Goal: Task Accomplishment & Management: Manage account settings

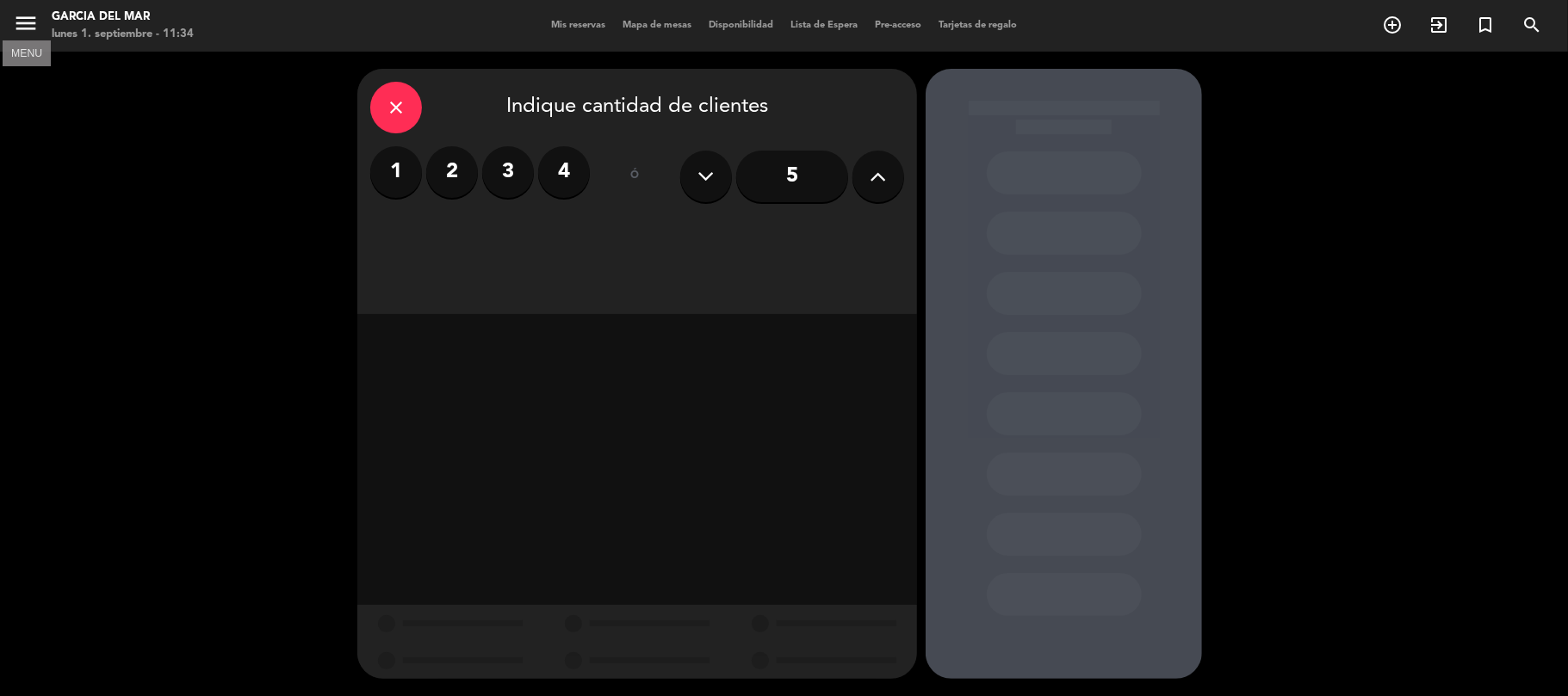
click at [35, 27] on icon "menu" at bounding box center [25, 23] width 25 height 25
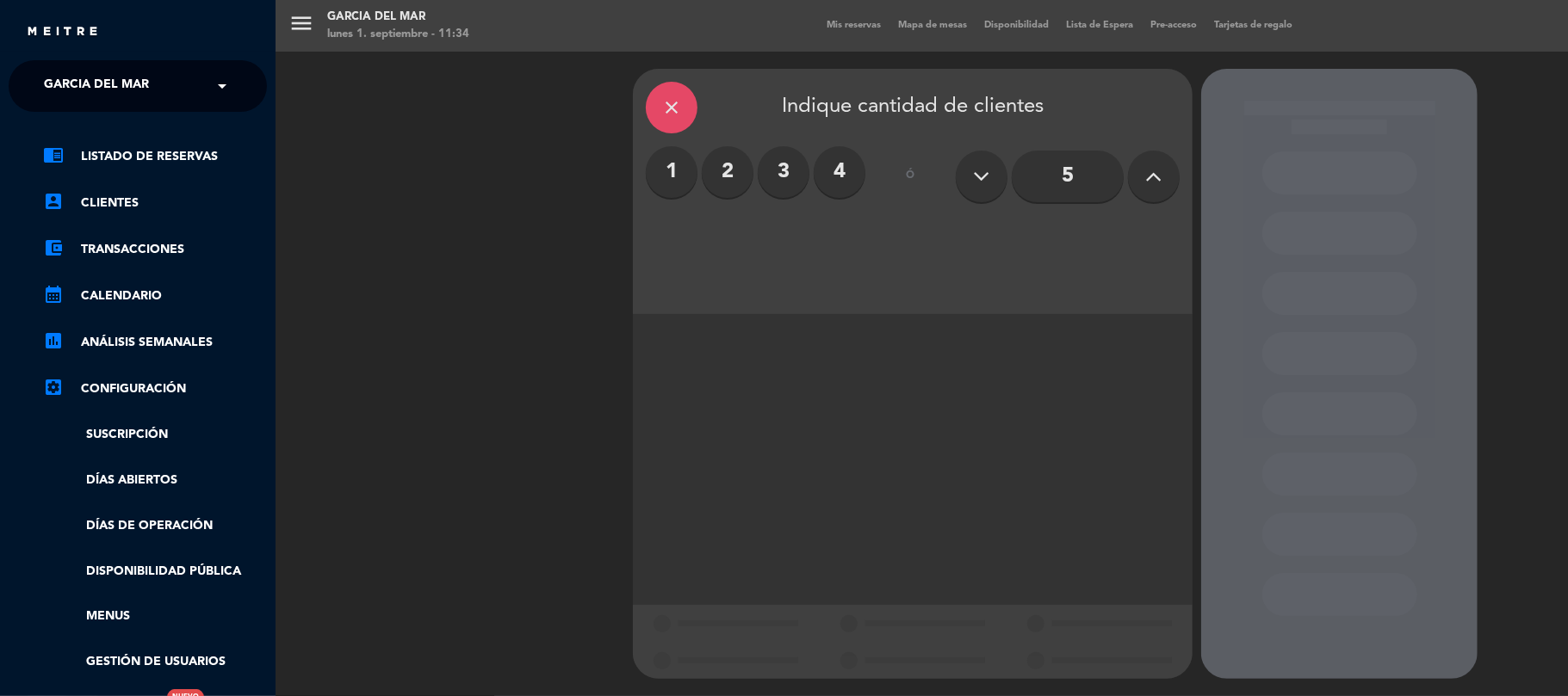
click at [35, 27] on img at bounding box center [62, 32] width 73 height 13
click at [91, 166] on link "chrome_reader_mode Listado de Reservas" at bounding box center [155, 157] width 224 height 21
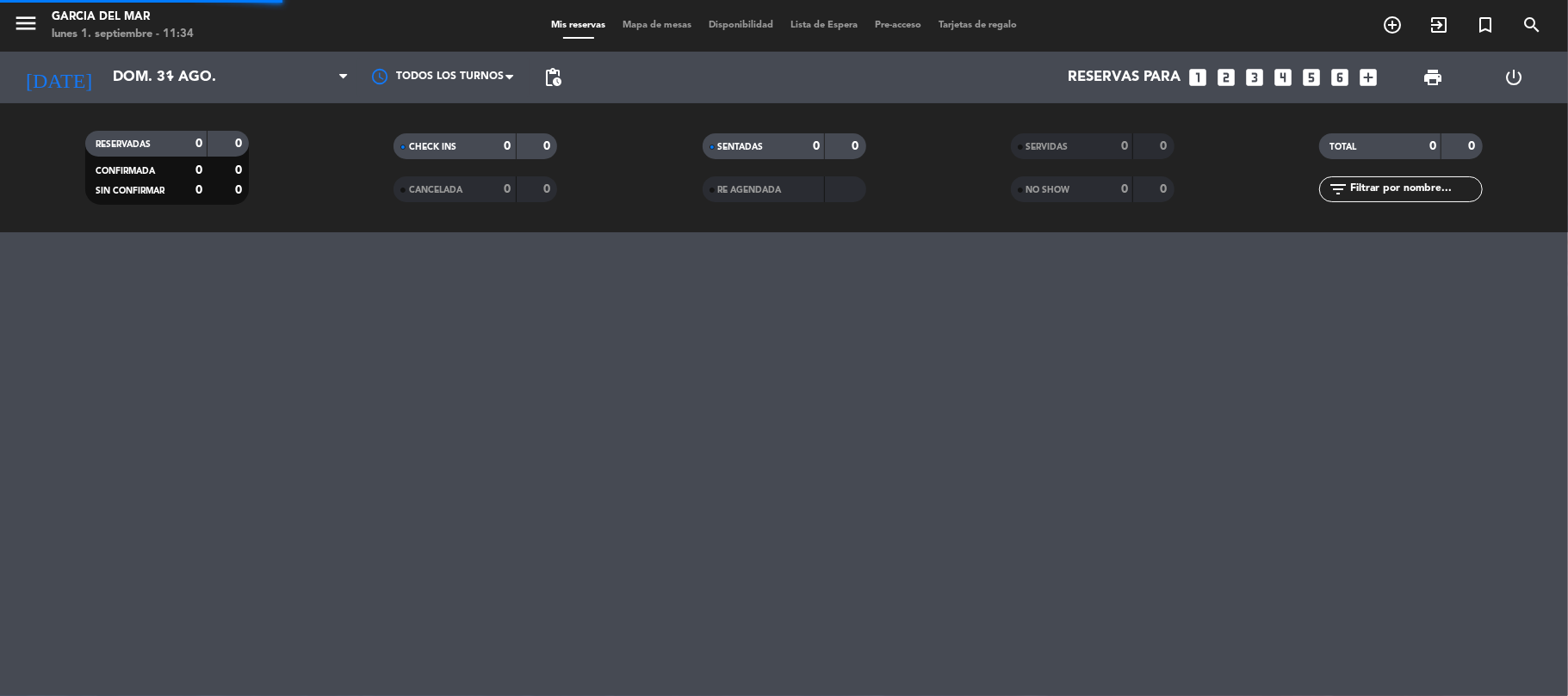
click at [91, 166] on div "close × [PERSON_NAME] del Mar × chrome_reader_mode Listado de Reservas account_…" at bounding box center [784, 348] width 1568 height 696
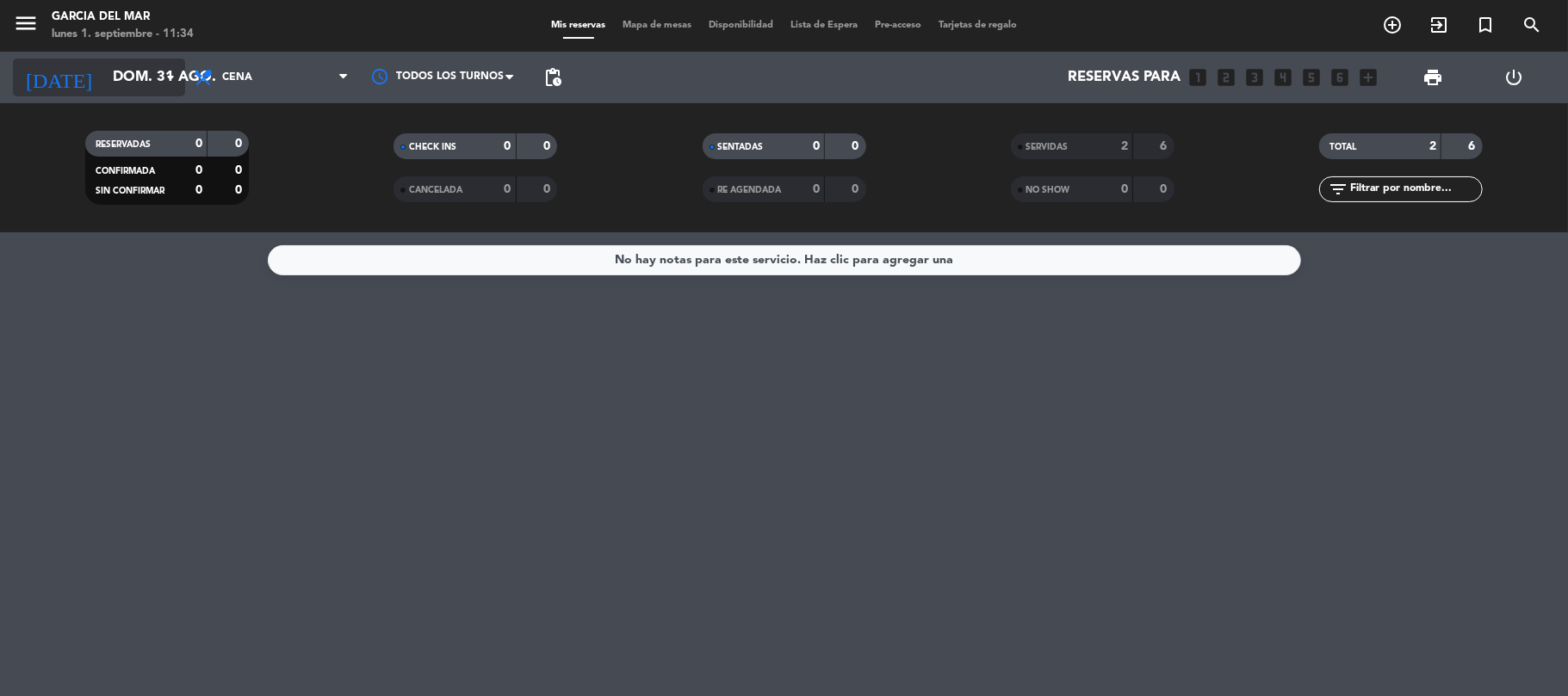
click at [104, 64] on input "dom. 31 ago." at bounding box center [198, 78] width 186 height 34
click at [119, 84] on input "dom. 31 ago." at bounding box center [198, 78] width 186 height 34
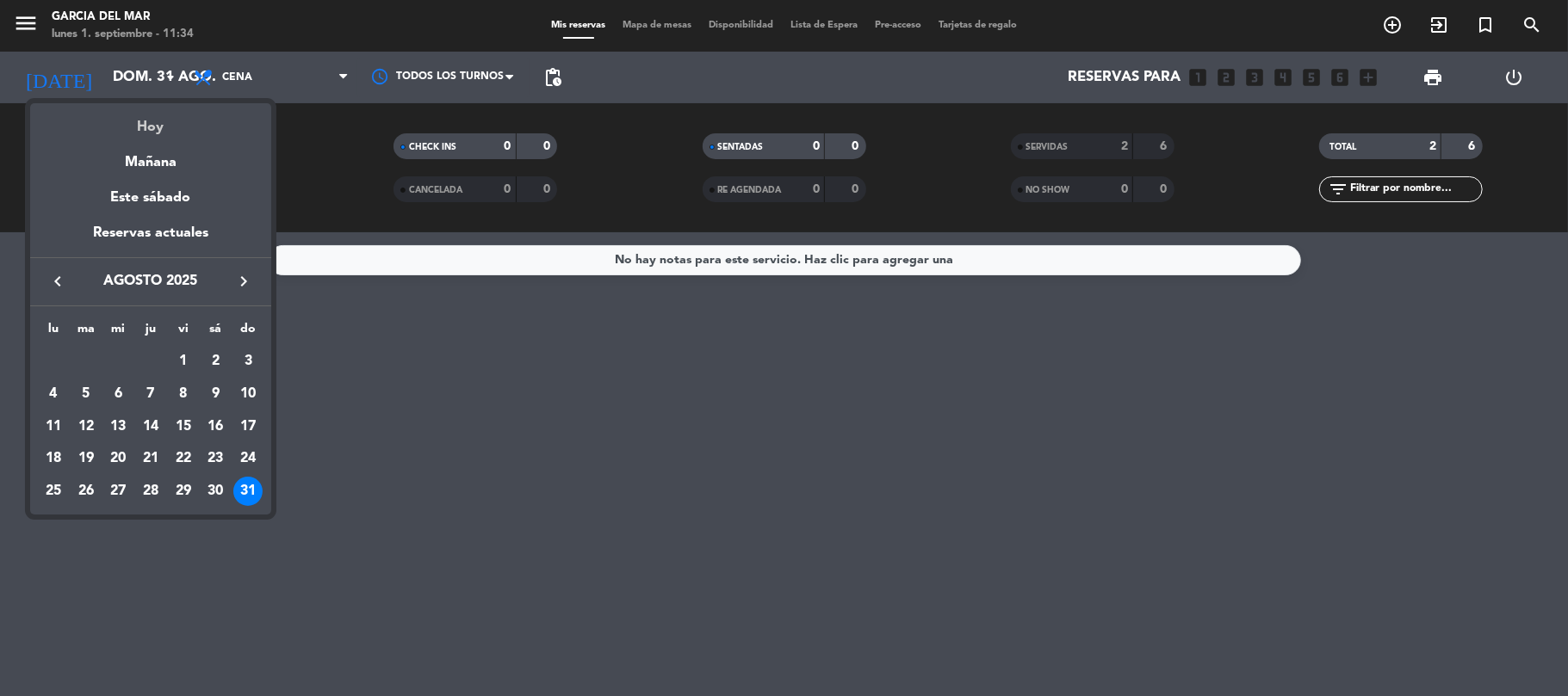
click at [137, 111] on div "Hoy" at bounding box center [151, 121] width 241 height 36
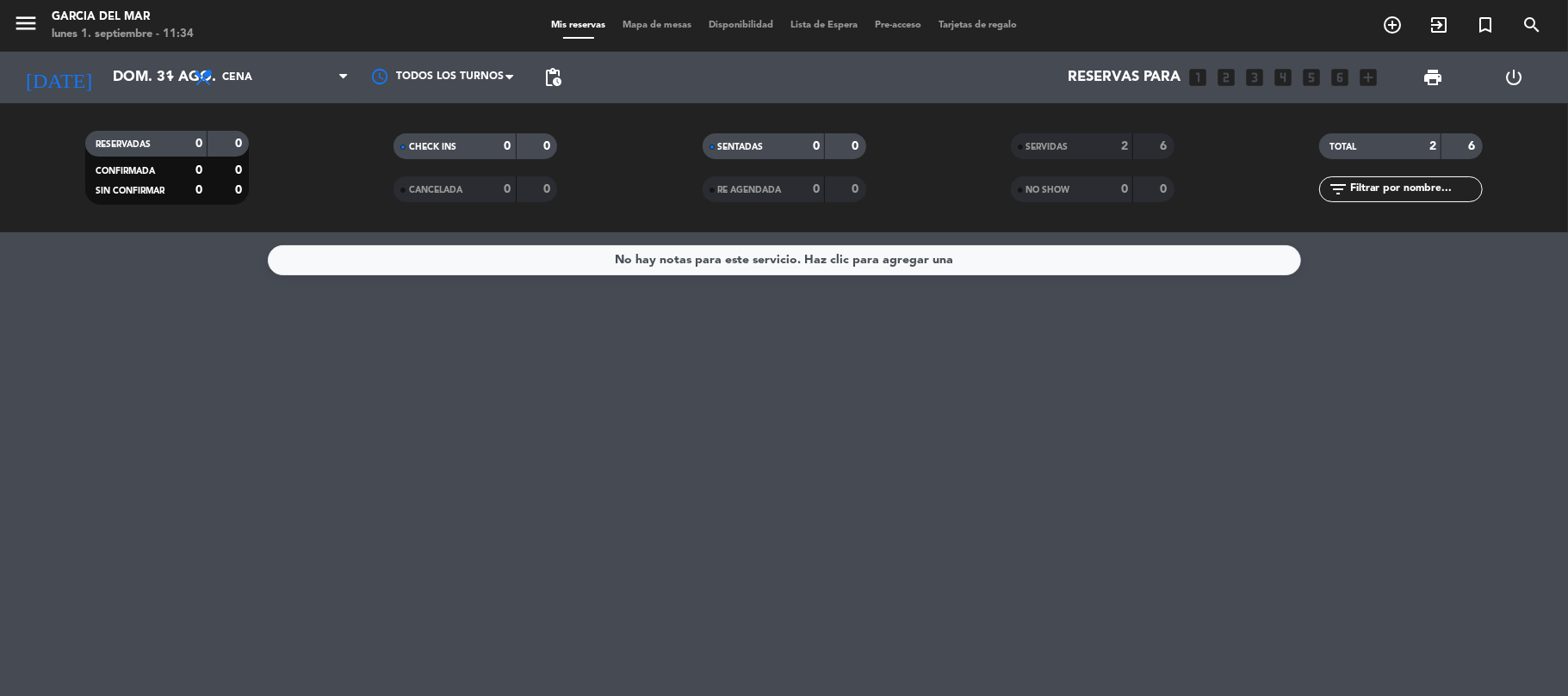
type input "[DATE]"
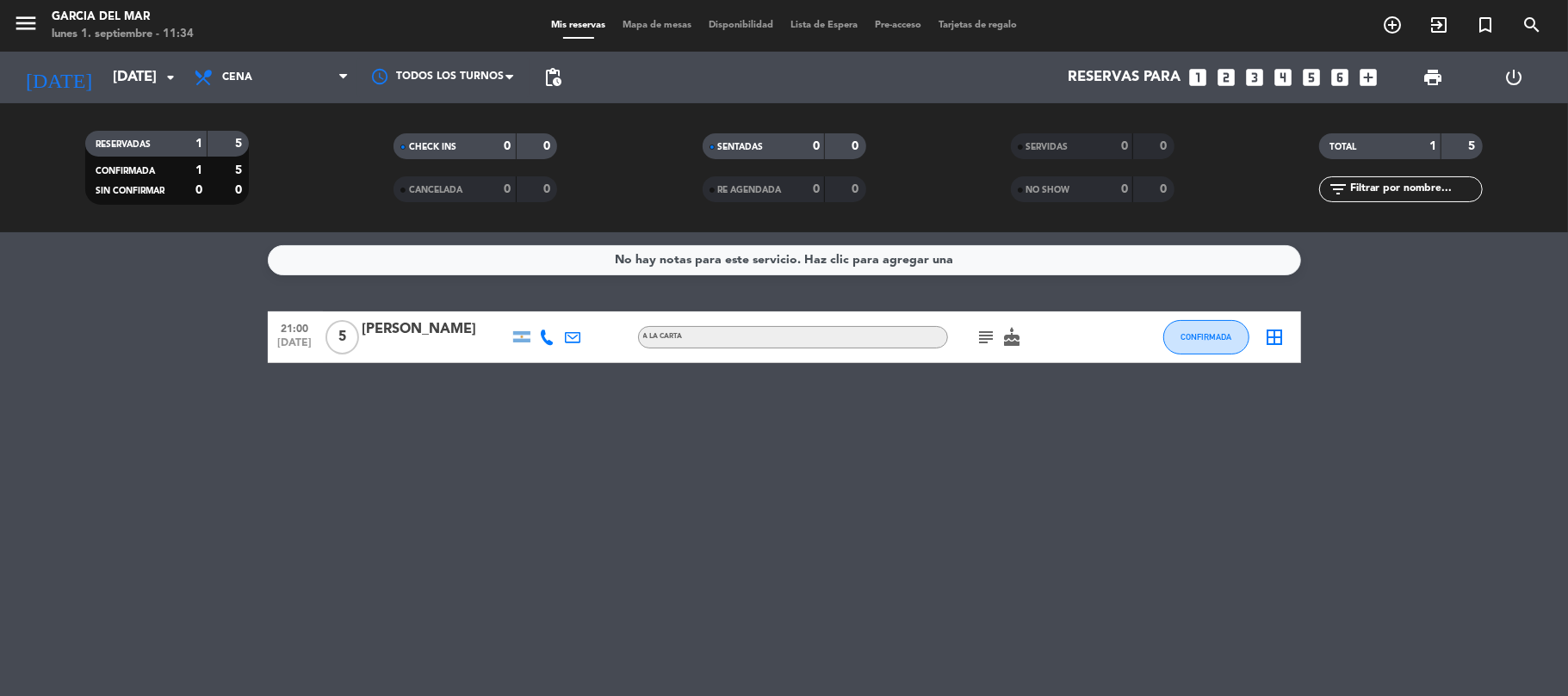
click at [266, 76] on span "Cena" at bounding box center [271, 77] width 172 height 38
click at [245, 198] on div "menu [PERSON_NAME] del Mar [DATE] 1. septiembre - 11:34 Mis reservas Mapa de me…" at bounding box center [784, 116] width 1568 height 232
